Goal: Information Seeking & Learning: Learn about a topic

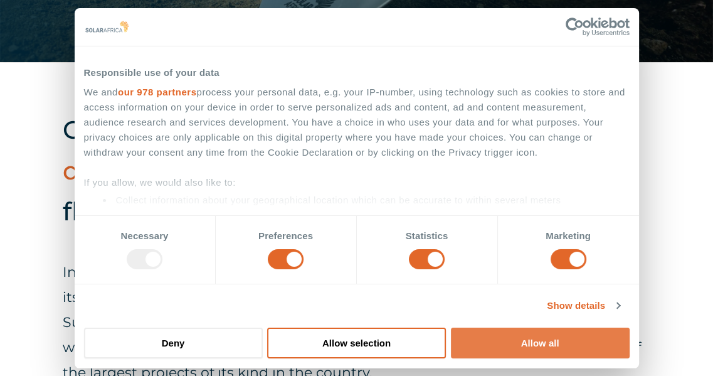
click at [497, 341] on button "Allow all" at bounding box center [540, 342] width 179 height 31
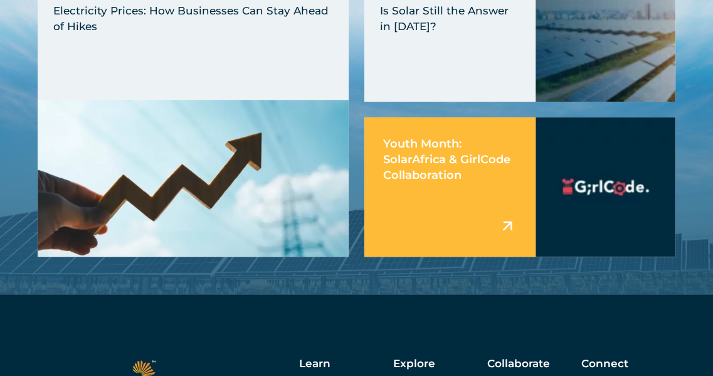
scroll to position [3951, 0]
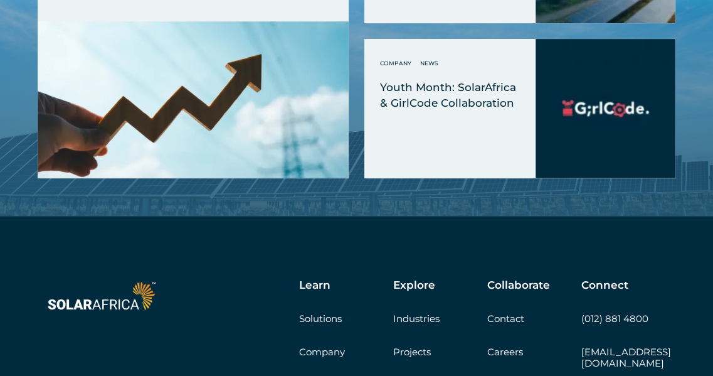
click at [426, 346] on link "Projects" at bounding box center [412, 352] width 38 height 12
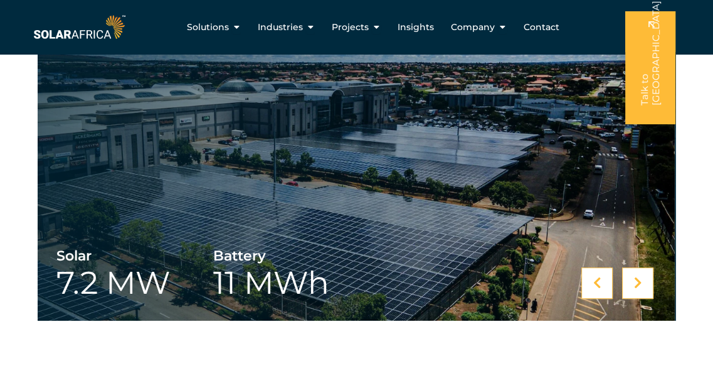
scroll to position [485, 0]
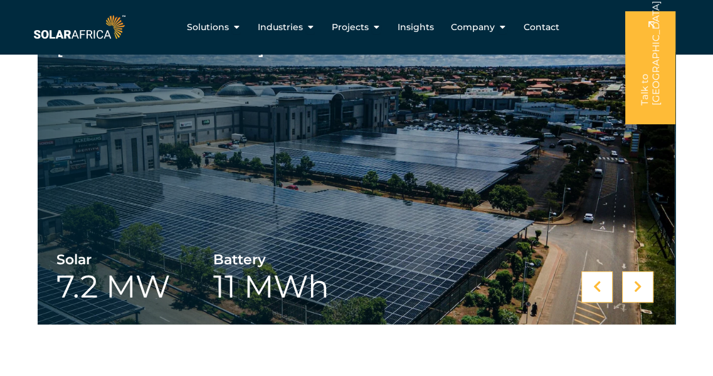
click at [638, 284] on icon at bounding box center [638, 286] width 8 height 13
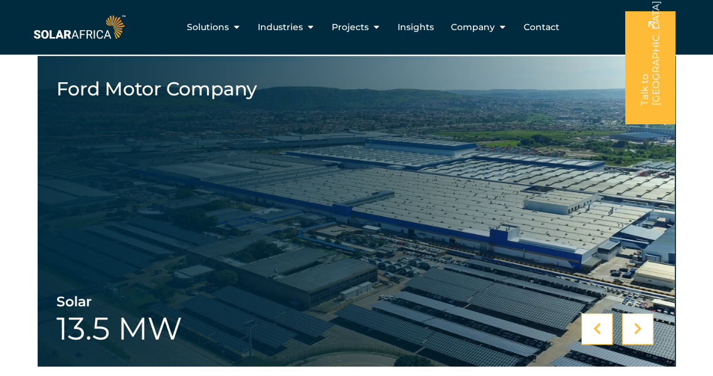
scroll to position [440, 0]
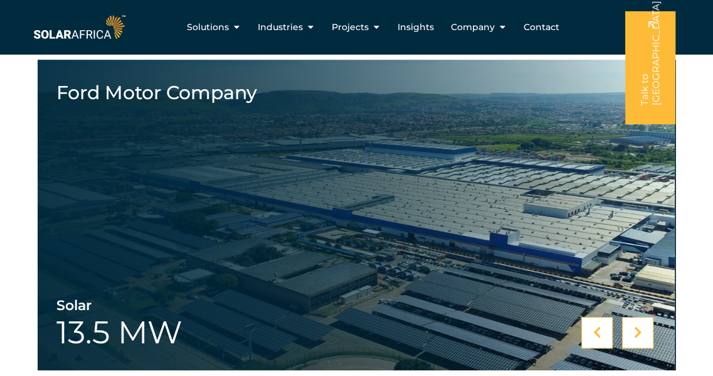
click at [638, 334] on icon at bounding box center [638, 332] width 8 height 13
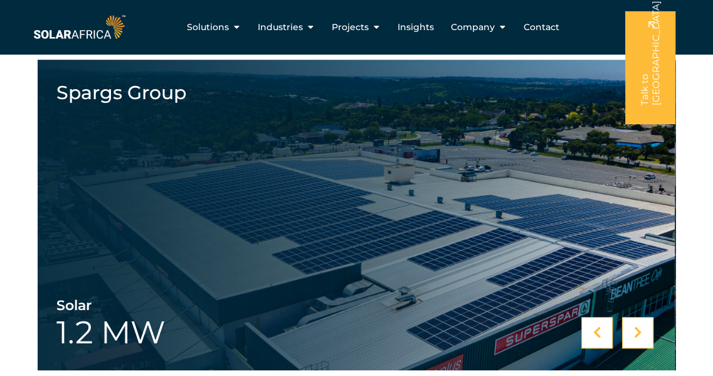
click at [638, 329] on icon at bounding box center [638, 332] width 8 height 13
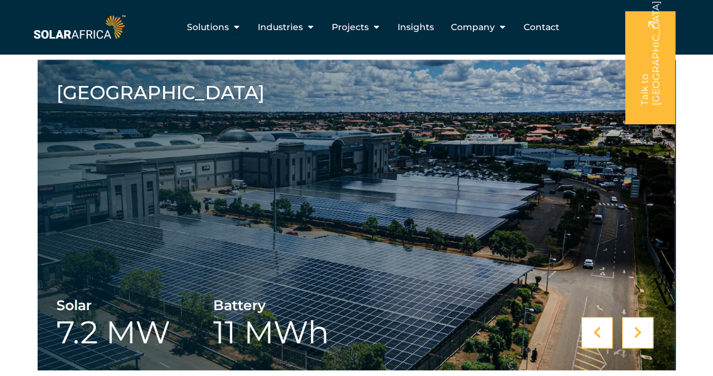
click at [638, 329] on icon at bounding box center [638, 332] width 8 height 13
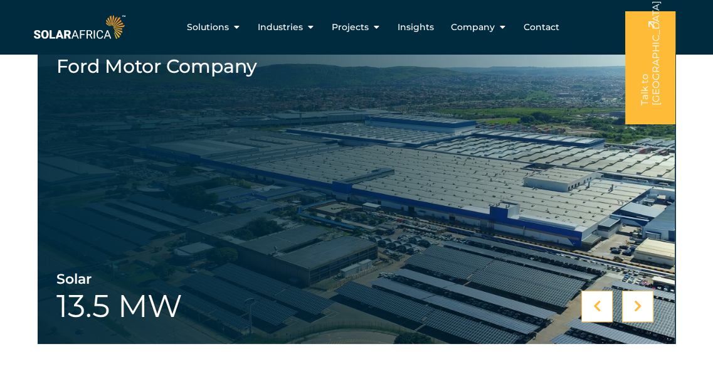
scroll to position [0, 0]
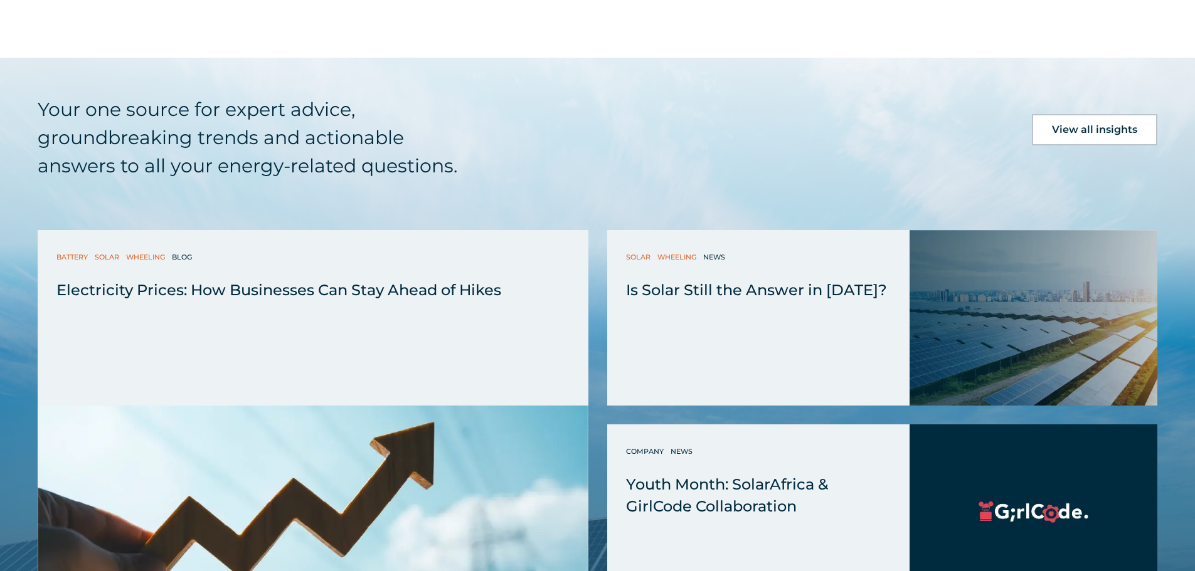
scroll to position [3449, 0]
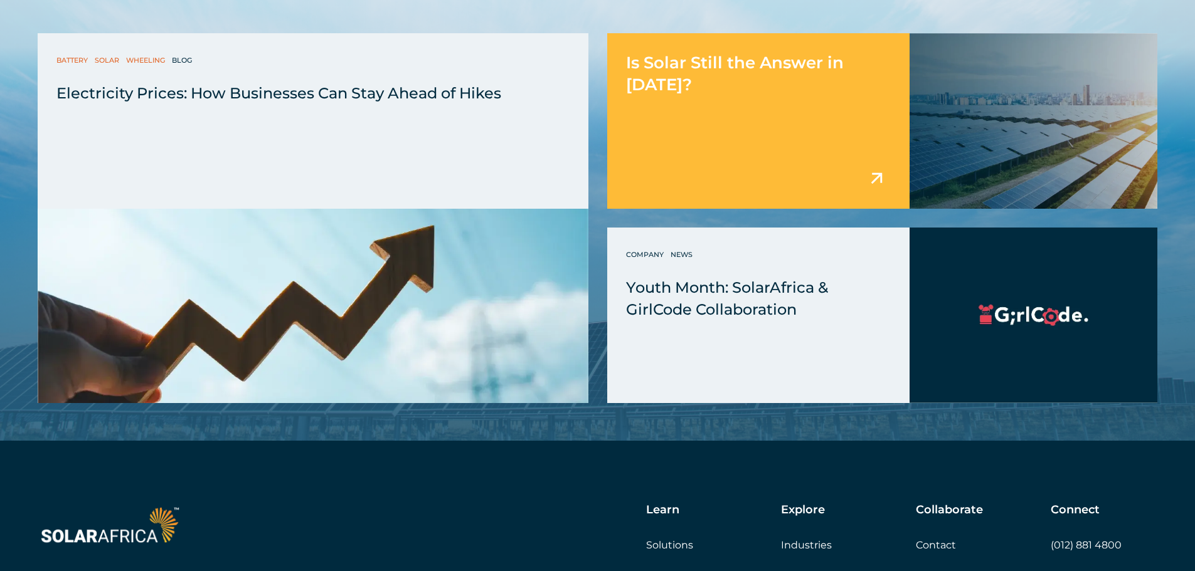
click at [712, 61] on span "Is Solar Still the Answer in [DATE]?" at bounding box center [735, 74] width 218 height 42
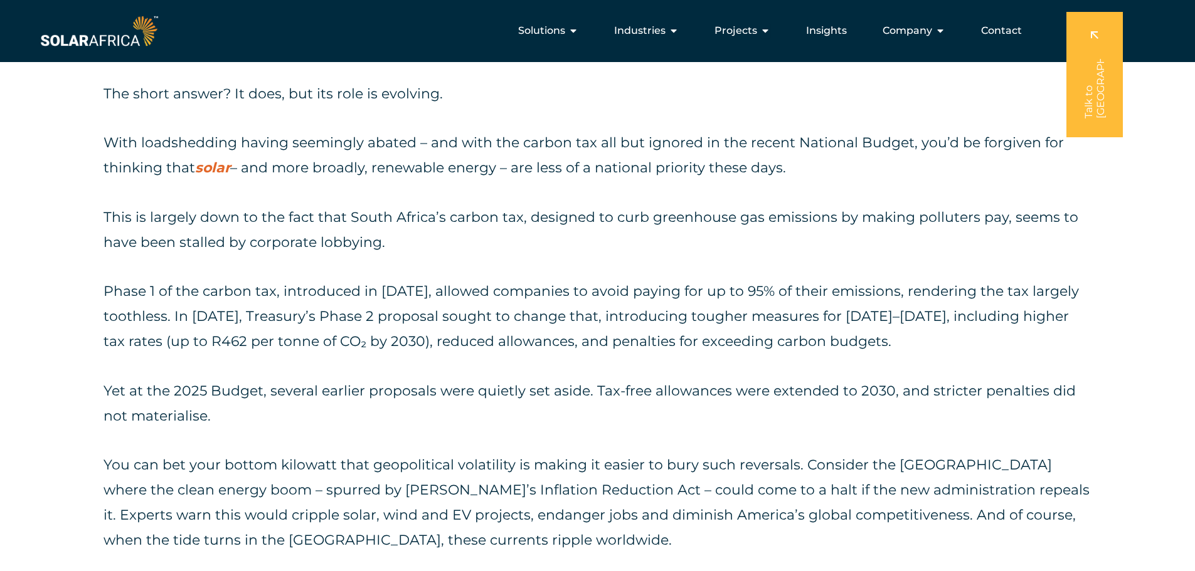
scroll to position [502, 0]
